Goal: Navigation & Orientation: Find specific page/section

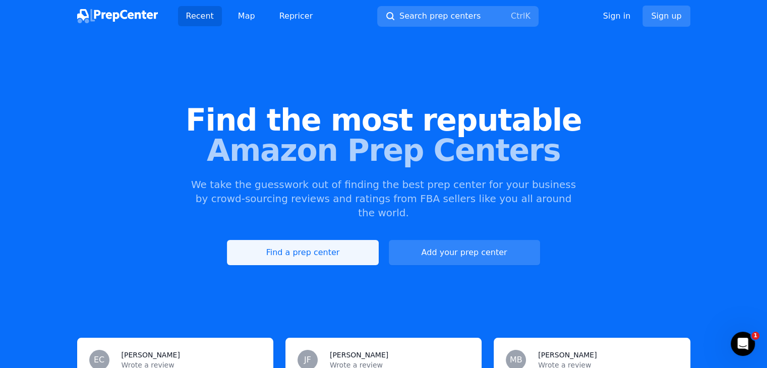
click at [363, 242] on link "Find a prep center" at bounding box center [302, 252] width 151 height 25
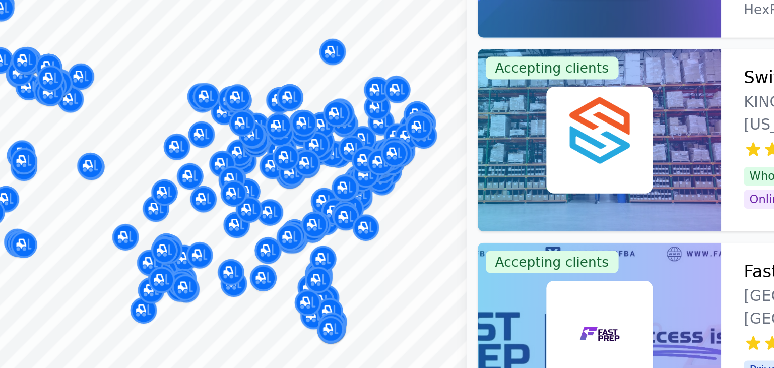
drag, startPoint x: 357, startPoint y: 292, endPoint x: 370, endPoint y: 260, distance: 34.6
click at [366, 252] on body "Recent Map Repricer Search prep centers Ctrl K Open main menu Sign in Sign up F…" at bounding box center [387, 184] width 774 height 368
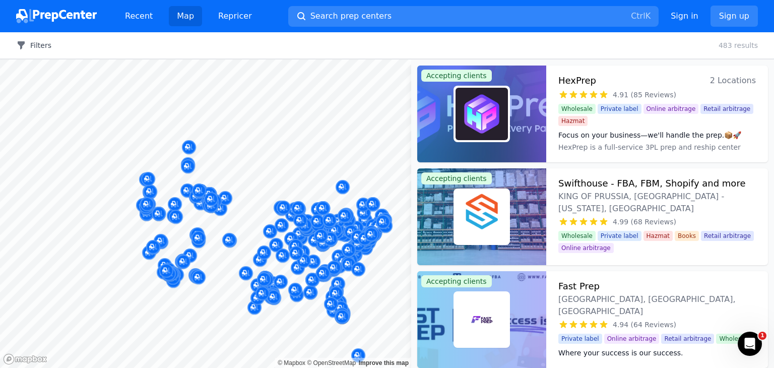
click at [34, 44] on button "Filters" at bounding box center [33, 45] width 35 height 10
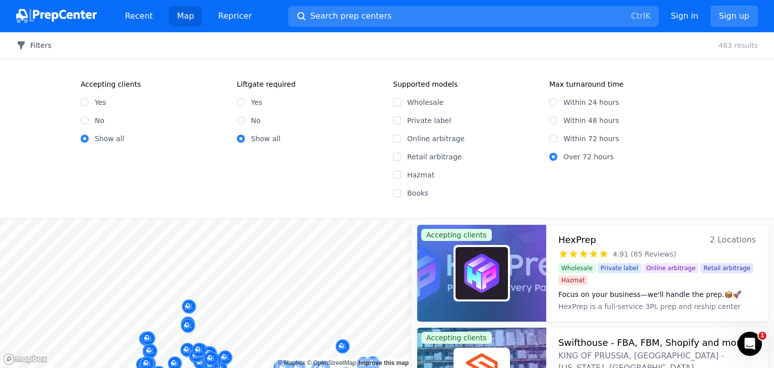
click at [36, 43] on button "Filters" at bounding box center [33, 45] width 35 height 10
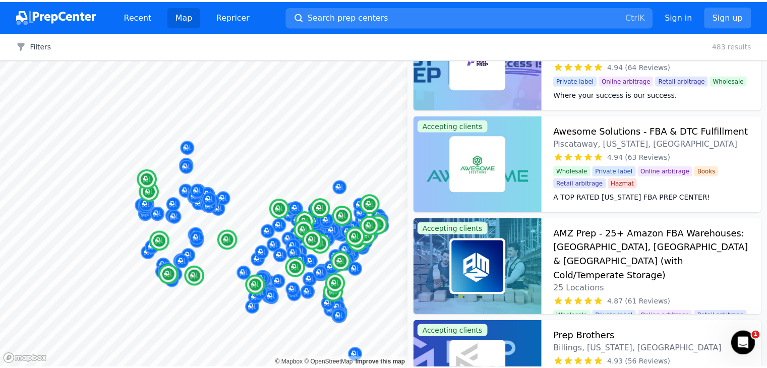
scroll to position [260, 0]
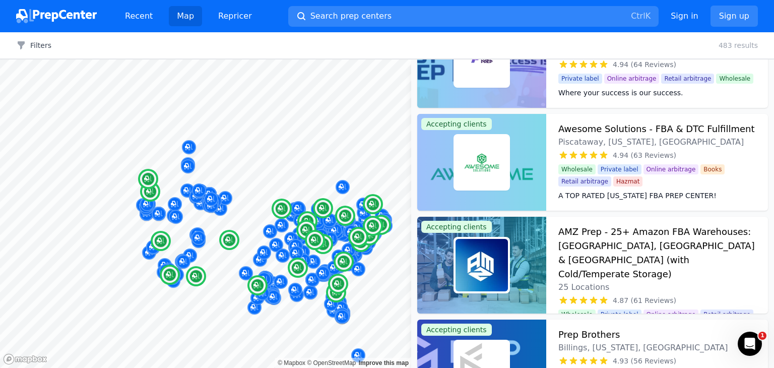
click at [648, 238] on h3 "AMZ Prep - 25+ Amazon FBA Warehouses: [GEOGRAPHIC_DATA], [GEOGRAPHIC_DATA] & [G…" at bounding box center [658, 253] width 198 height 56
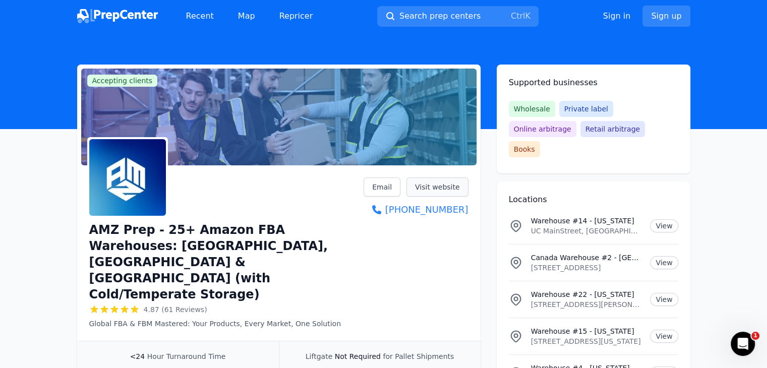
click at [433, 184] on link "Visit website" at bounding box center [437, 186] width 62 height 19
